Goal: Task Accomplishment & Management: Complete application form

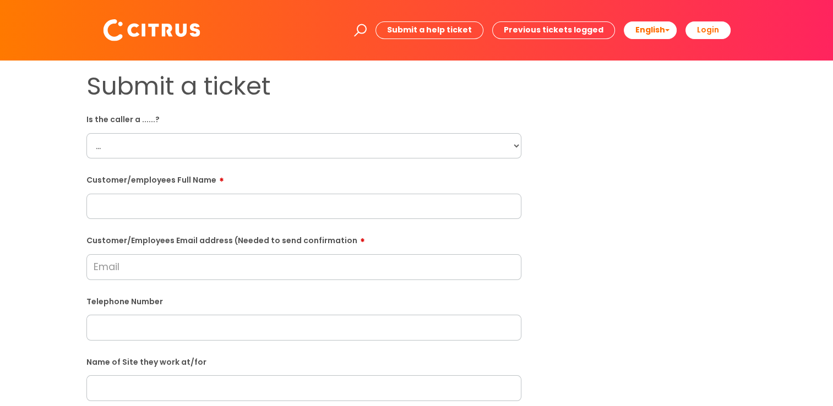
click at [143, 151] on select "... Citrus Customer Citrus Employee Contractor Supplier" at bounding box center [303, 145] width 435 height 25
select select "Citrus Customer"
click at [86, 133] on select "... Citrus Customer Citrus Employee Contractor Supplier" at bounding box center [303, 145] width 435 height 25
click at [141, 218] on input "text" at bounding box center [303, 206] width 435 height 25
paste input "Kyle Russell"
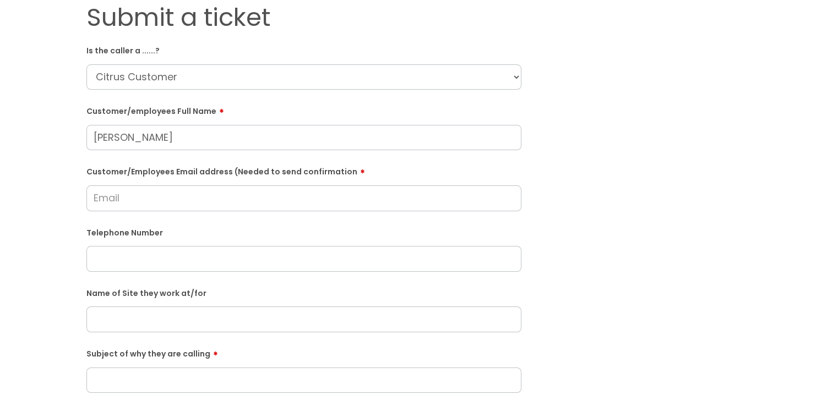
scroll to position [165, 0]
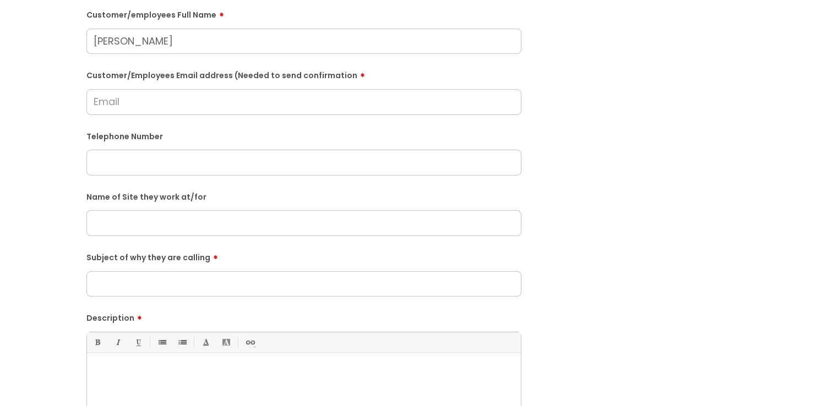
type input "Kyle Russell"
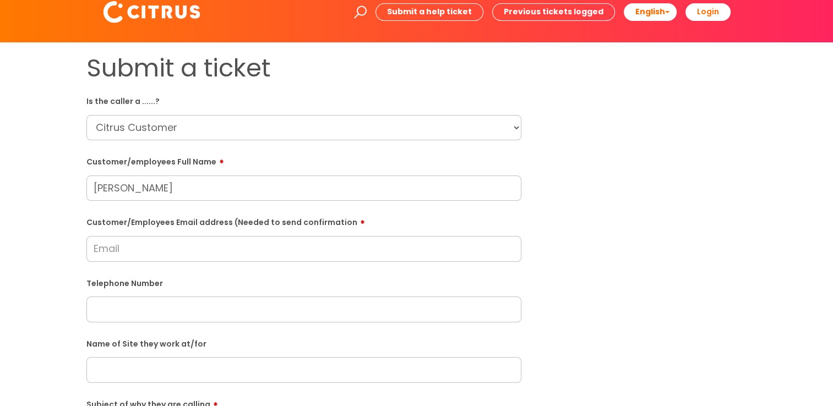
scroll to position [0, 0]
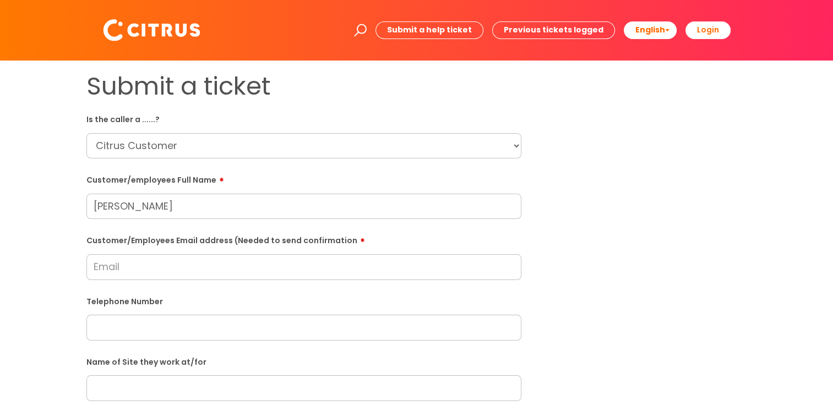
click at [354, 159] on div "Submit a ticket Is the caller a ......? ... Citrus Customer Citrus Employee Con…" at bounding box center [416, 389] width 677 height 634
click at [191, 215] on input "Kyle Russell" at bounding box center [303, 206] width 435 height 25
click at [162, 239] on input "Customer/Employees Email address (Needed to send confirmation" at bounding box center [303, 266] width 435 height 25
drag, startPoint x: 371, startPoint y: 245, endPoint x: 73, endPoint y: 240, distance: 298.5
click at [73, 239] on div "Submit a ticket Is the caller a ......? ... Citrus Customer Citrus Employee Con…" at bounding box center [416, 389] width 811 height 634
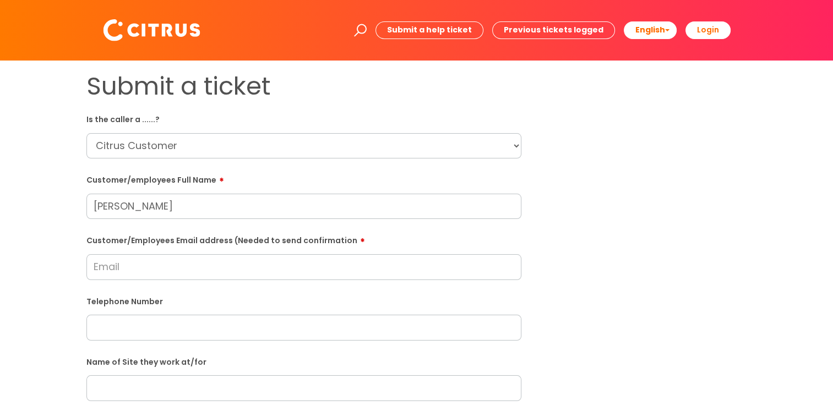
click at [69, 239] on div "Submit a ticket Is the caller a ......? ... Citrus Customer Citrus Employee Con…" at bounding box center [416, 389] width 811 height 634
drag, startPoint x: 438, startPoint y: 247, endPoint x: 42, endPoint y: 237, distance: 396.1
click at [42, 237] on div "Submit a ticket Is the caller a ......? ... Citrus Customer Citrus Employee Con…" at bounding box center [416, 389] width 811 height 634
drag, startPoint x: 42, startPoint y: 237, endPoint x: 25, endPoint y: 236, distance: 16.6
click at [25, 236] on div "Submit a ticket Is the caller a ......? ... Citrus Customer Citrus Employee Con…" at bounding box center [416, 389] width 811 height 634
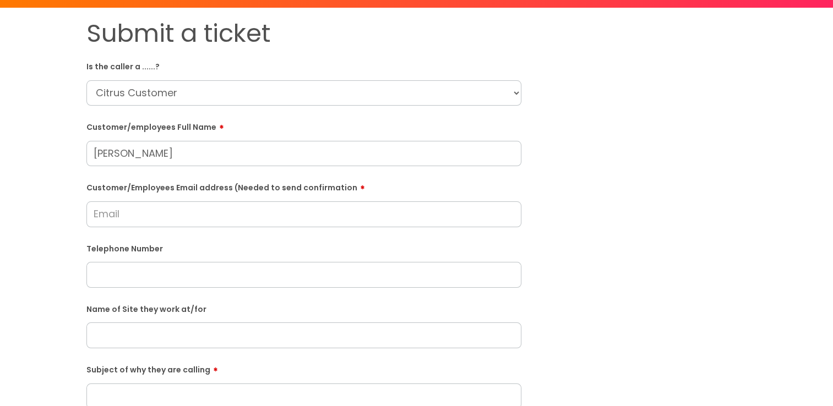
scroll to position [165, 0]
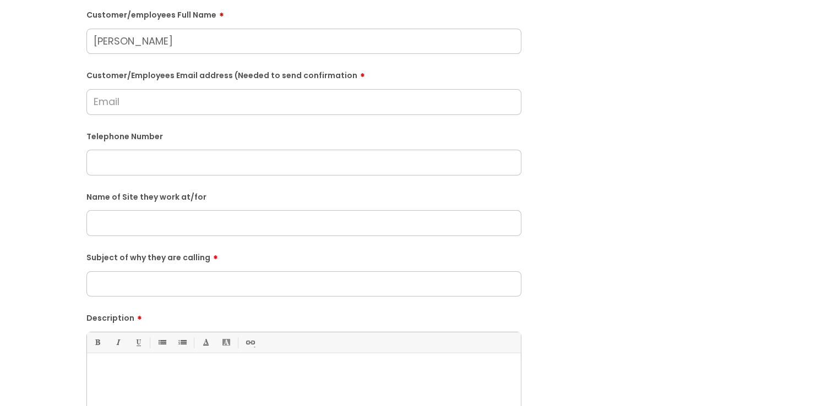
click at [233, 239] on input "Subject of why they are calling" at bounding box center [303, 284] width 435 height 25
click at [187, 225] on input "text" at bounding box center [303, 222] width 435 height 25
click at [176, 164] on input "text" at bounding box center [303, 162] width 435 height 25
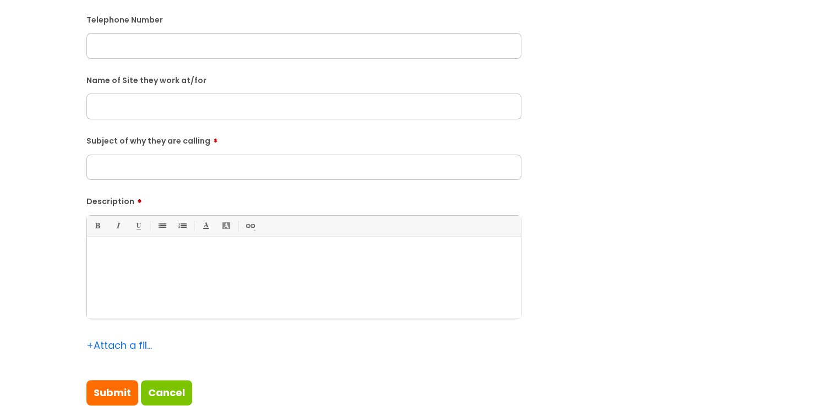
scroll to position [330, 0]
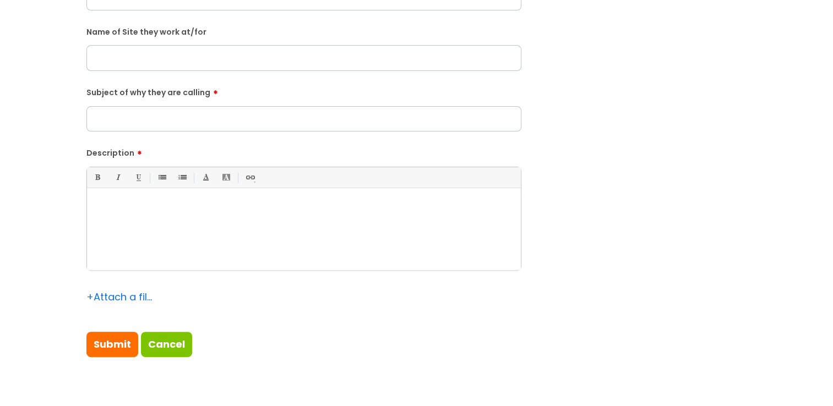
click at [244, 224] on div at bounding box center [304, 232] width 434 height 76
click at [353, 220] on div "He called as he wanted to get an update" at bounding box center [304, 232] width 434 height 76
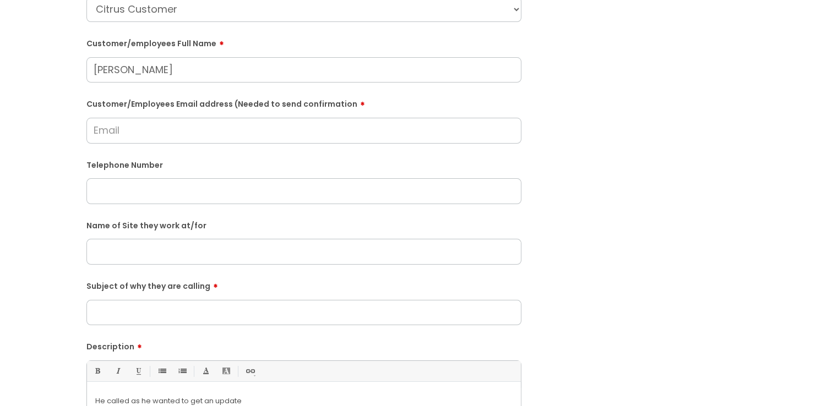
scroll to position [110, 0]
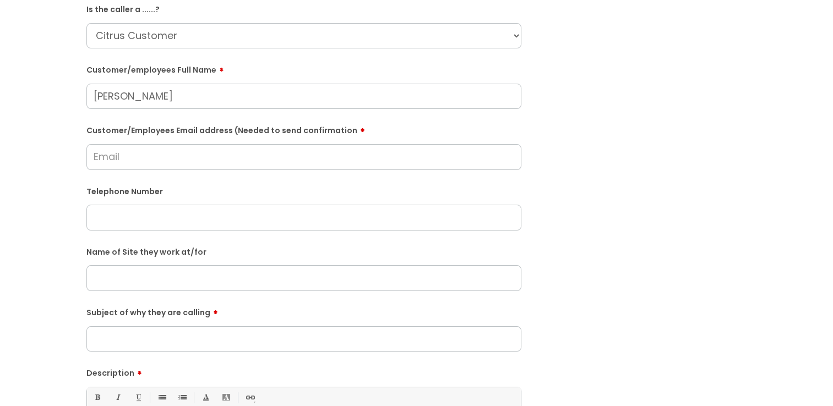
drag, startPoint x: 163, startPoint y: 221, endPoint x: 162, endPoint y: 210, distance: 11.0
click at [163, 221] on input "text" at bounding box center [303, 217] width 435 height 25
paste input "07398543522"
type input "07398543522"
click at [148, 160] on input "Customer/Employees Email address (Needed to send confirmation" at bounding box center [303, 156] width 435 height 25
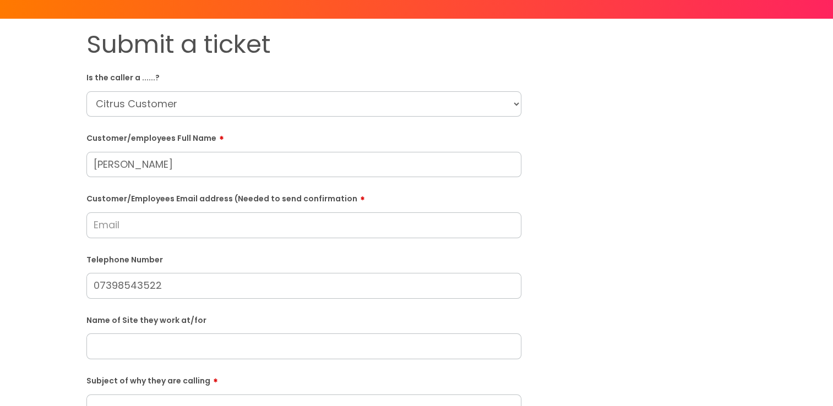
scroll to position [0, 0]
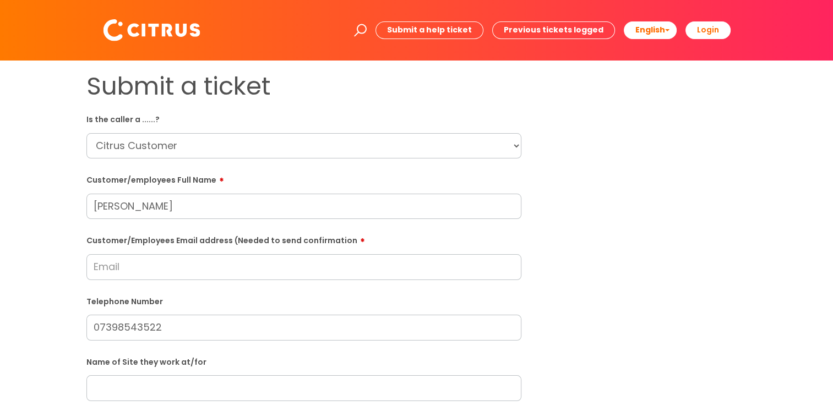
drag, startPoint x: 156, startPoint y: 279, endPoint x: 158, endPoint y: 272, distance: 6.8
click at [156, 239] on input "Customer/Employees Email address (Needed to send confirmation" at bounding box center [303, 266] width 435 height 25
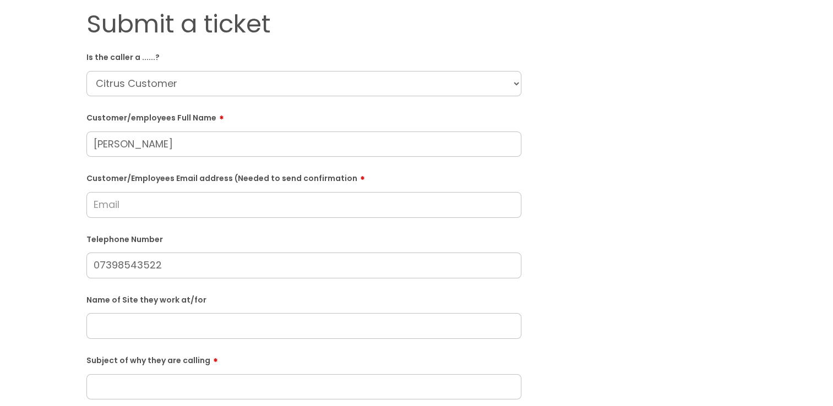
scroll to position [110, 0]
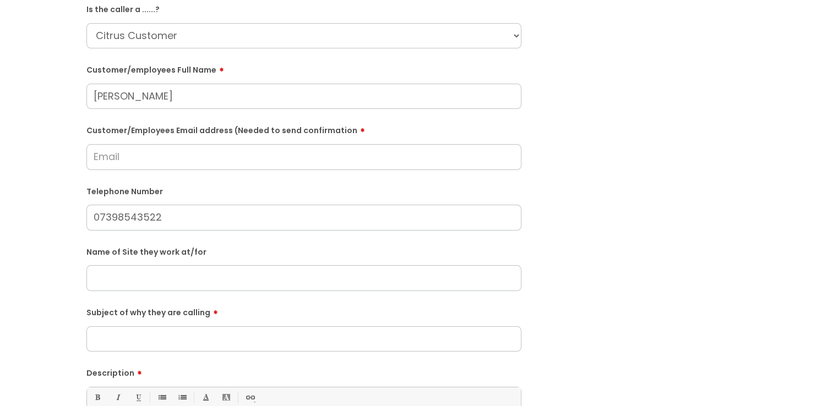
click at [251, 239] on input "text" at bounding box center [303, 277] width 435 height 25
drag, startPoint x: 142, startPoint y: 153, endPoint x: 337, endPoint y: 164, distance: 195.3
click at [142, 153] on input "Customer/Employees Email address (Needed to send confirmation" at bounding box center [303, 156] width 435 height 25
click at [128, 162] on input "Customer/Employees Email address (Needed to send confirmation" at bounding box center [303, 156] width 435 height 25
click at [159, 239] on input "text" at bounding box center [303, 277] width 435 height 25
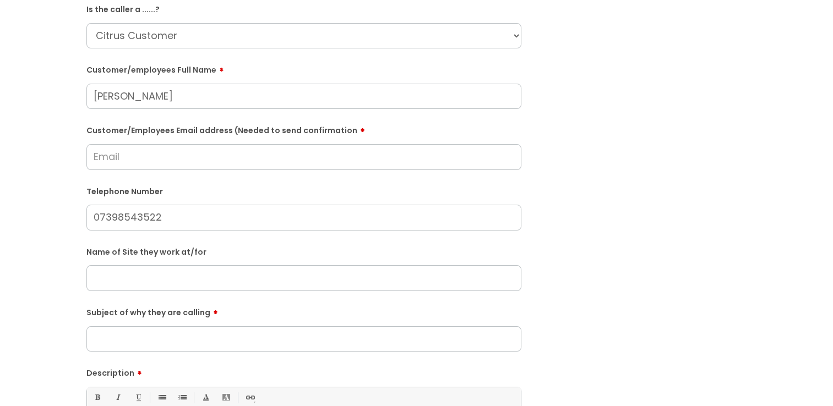
paste input "The Harvester"
type input "The Harvester"
click at [140, 145] on input "Customer/Employees Email address (Needed to send confirmation" at bounding box center [303, 156] width 435 height 25
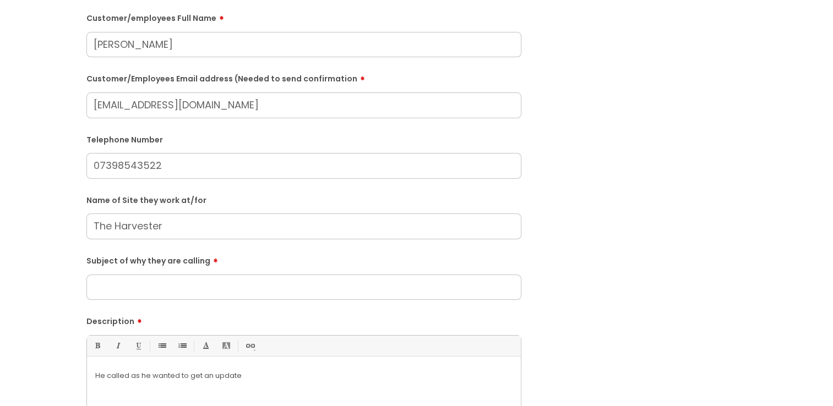
scroll to position [275, 0]
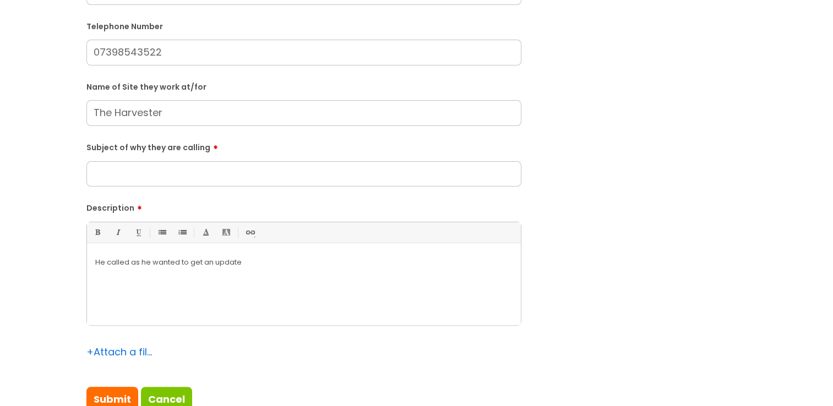
type input "kyle3russell@yahoo.com"
click at [121, 158] on div "Subject of why they are calling" at bounding box center [303, 162] width 435 height 49
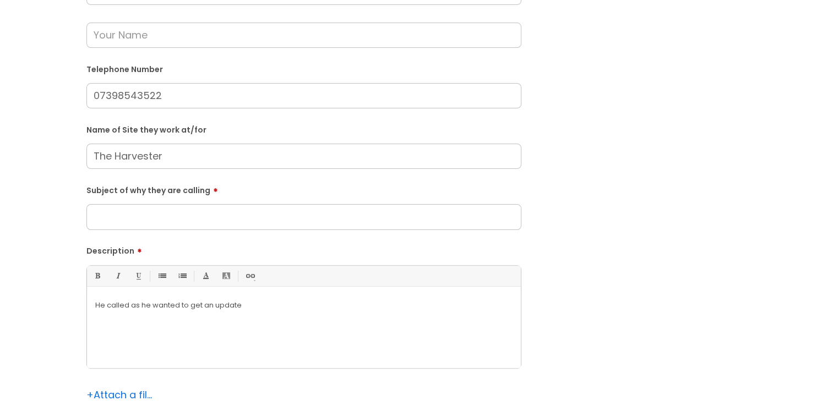
drag, startPoint x: 211, startPoint y: 163, endPoint x: 0, endPoint y: 132, distance: 213.2
click at [198, 224] on input "Subject of why they are calling" at bounding box center [303, 216] width 435 height 25
drag, startPoint x: 172, startPoint y: 152, endPoint x: -2, endPoint y: 162, distance: 174.3
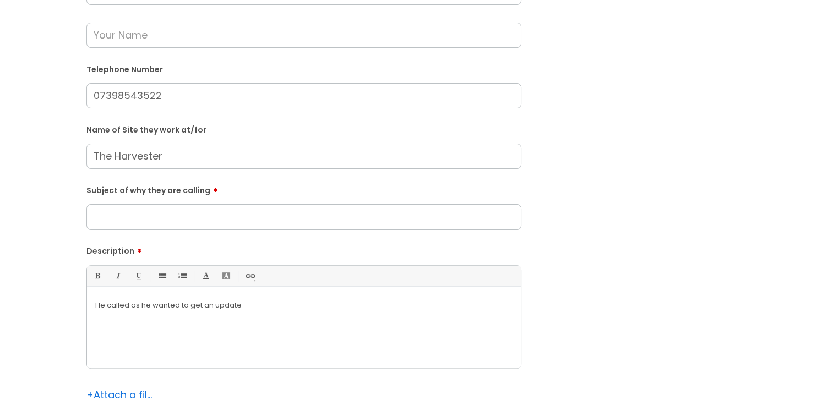
click at [129, 217] on input "Subject of why they are calling" at bounding box center [303, 216] width 435 height 25
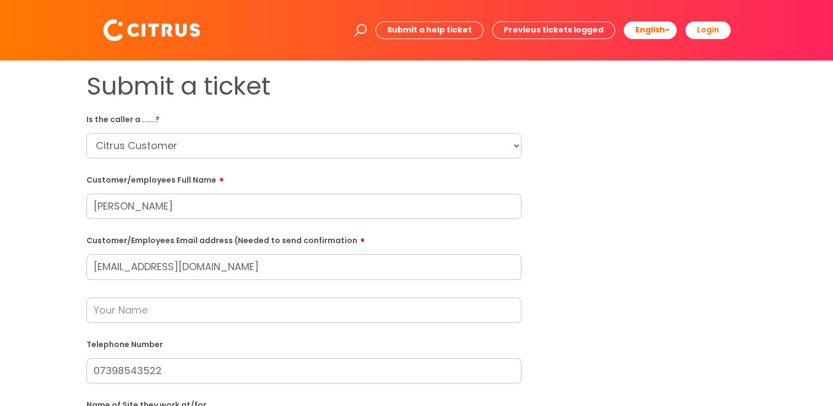
scroll to position [330, 0]
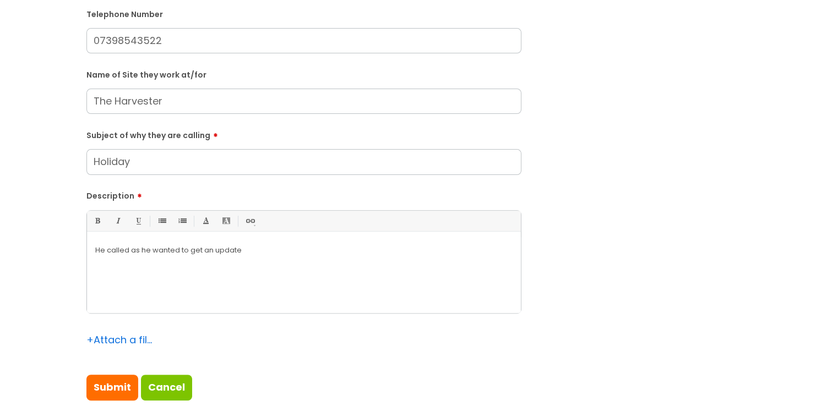
type input "Holiday"
click at [278, 239] on p "He called as he wanted to get an update" at bounding box center [303, 251] width 417 height 10
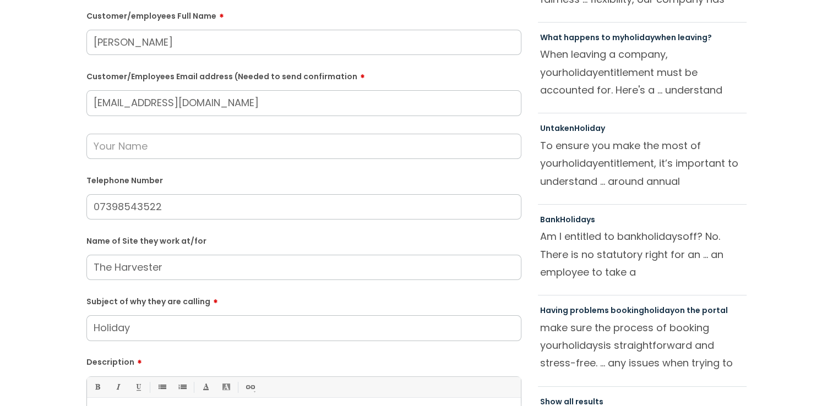
scroll to position [165, 0]
click at [154, 150] on input "text" at bounding box center [303, 145] width 435 height 25
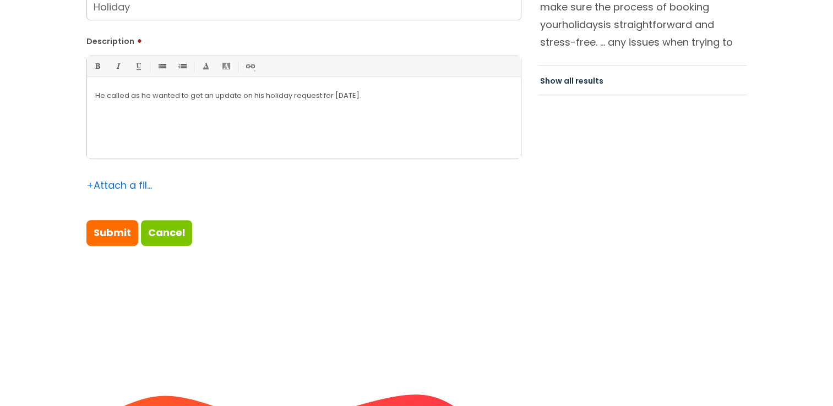
scroll to position [496, 0]
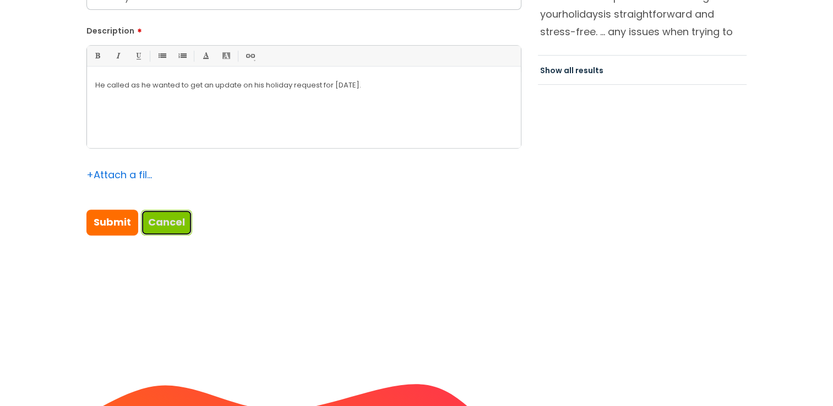
click at [178, 224] on link "Cancel" at bounding box center [166, 222] width 51 height 25
